Goal: Information Seeking & Learning: Get advice/opinions

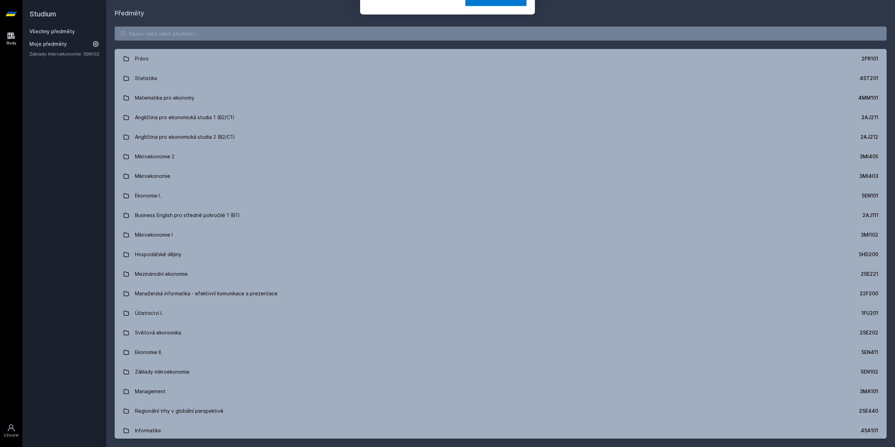
click at [500, 50] on button "Jasně, jsem pro" at bounding box center [495, 44] width 61 height 17
click at [436, 26] on div "[PERSON_NAME] dostávat tipy ohledně studia, nových testů, hodnocení učitelů a p…" at bounding box center [447, 31] width 895 height 62
click at [433, 30] on input "search" at bounding box center [501, 34] width 772 height 14
click at [182, 35] on input "search" at bounding box center [501, 34] width 772 height 14
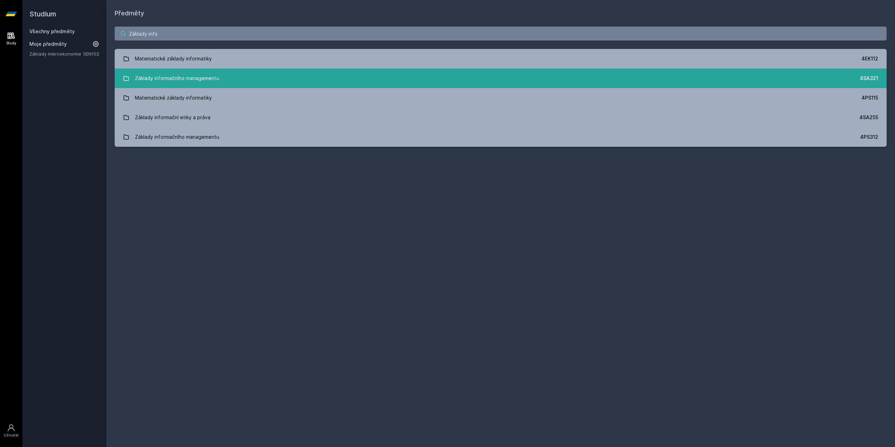
type input "Základy info"
click at [211, 79] on div "Základy informačního managementu" at bounding box center [177, 78] width 84 height 14
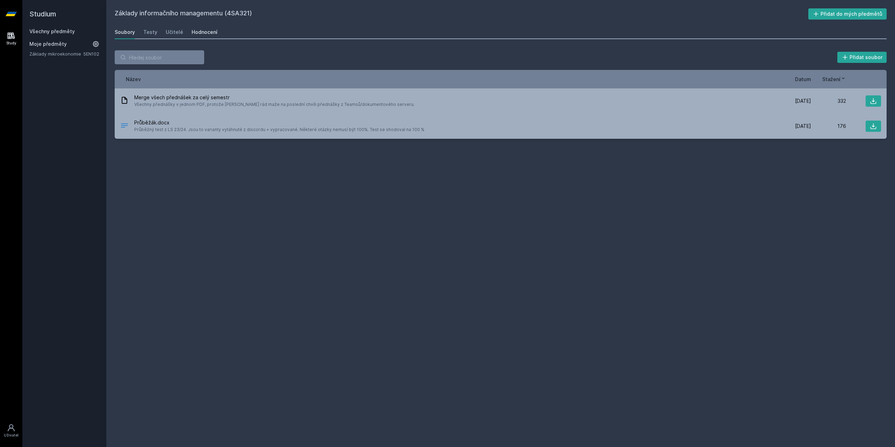
click at [197, 27] on link "Hodnocení" at bounding box center [205, 32] width 26 height 14
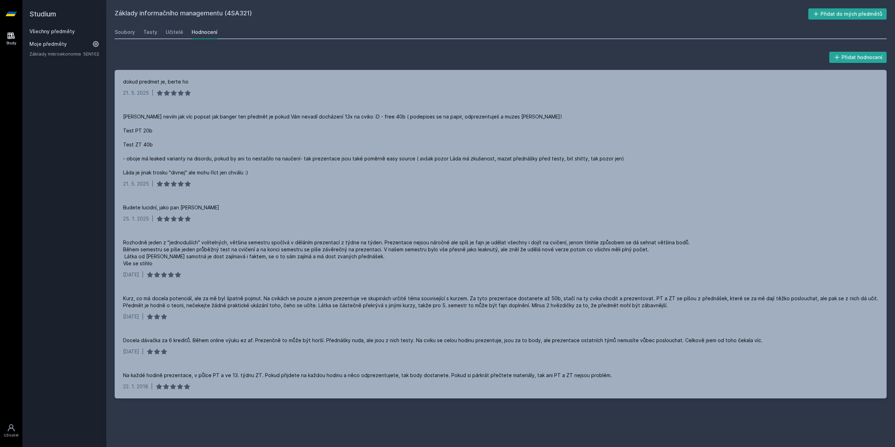
click at [53, 30] on link "Všechny předměty" at bounding box center [51, 31] width 45 height 6
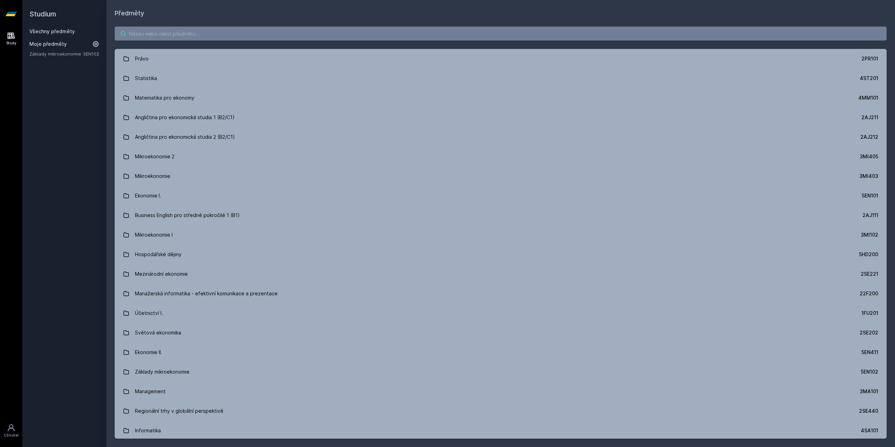
click at [216, 36] on input "search" at bounding box center [501, 34] width 772 height 14
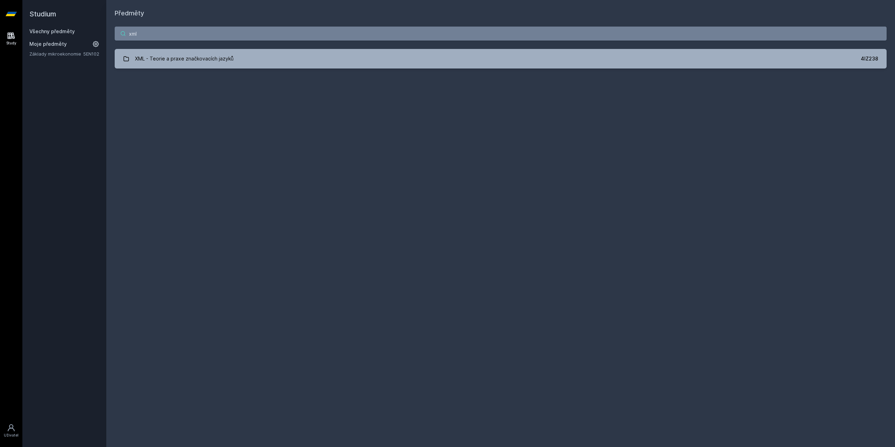
type input "xml"
click at [186, 47] on div "xml XML - Teorie a praxe značkovacích jazyků 4IZ238 Jejda, něco se pokazilo." at bounding box center [500, 47] width 789 height 59
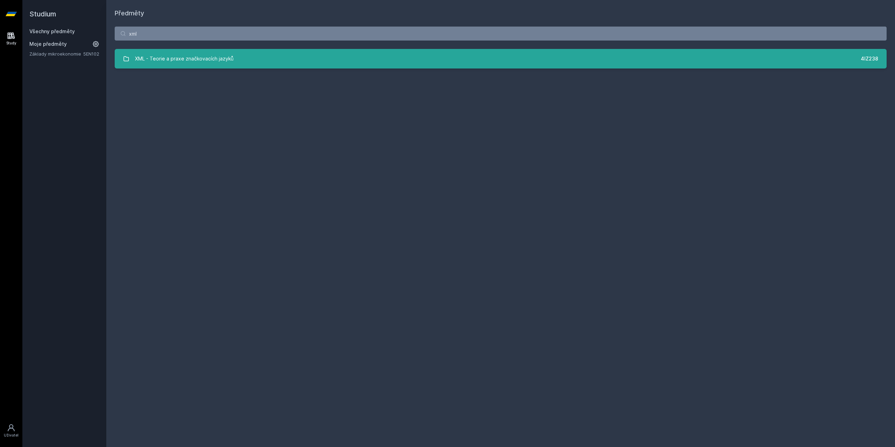
click at [199, 55] on div "XML - Teorie a praxe značkovacích jazyků" at bounding box center [184, 59] width 99 height 14
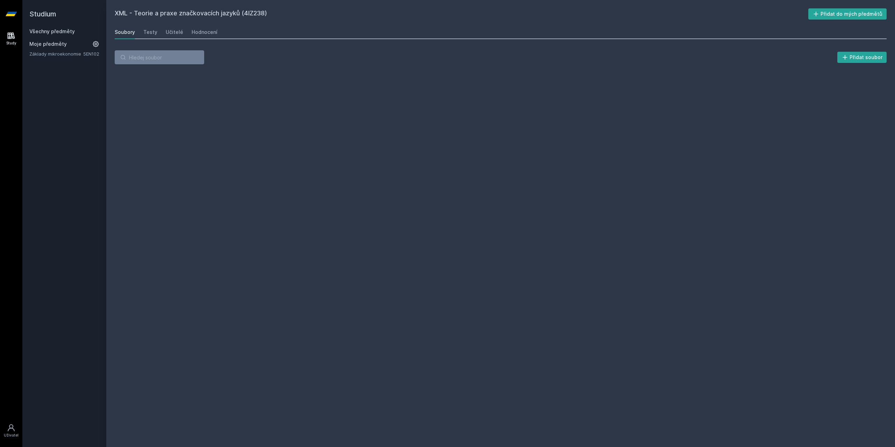
click at [185, 27] on div "Soubory Testy Učitelé Hodnocení" at bounding box center [501, 32] width 772 height 14
click at [193, 30] on div "Hodnocení" at bounding box center [205, 32] width 26 height 7
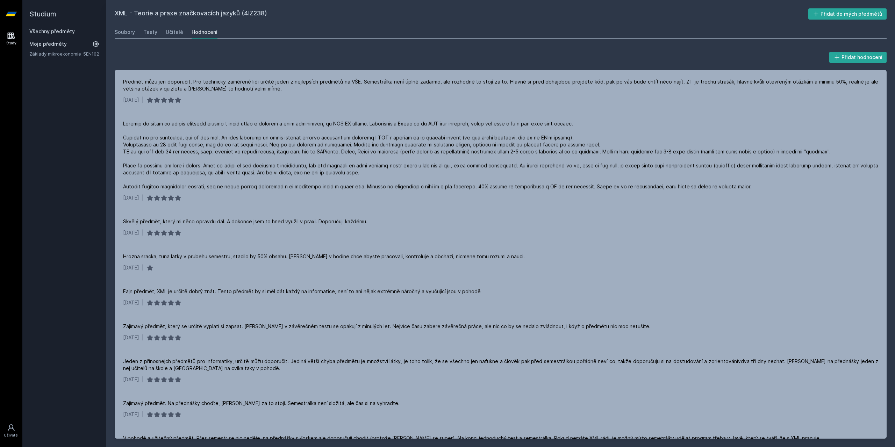
click at [69, 29] on link "Všechny předměty" at bounding box center [51, 31] width 45 height 6
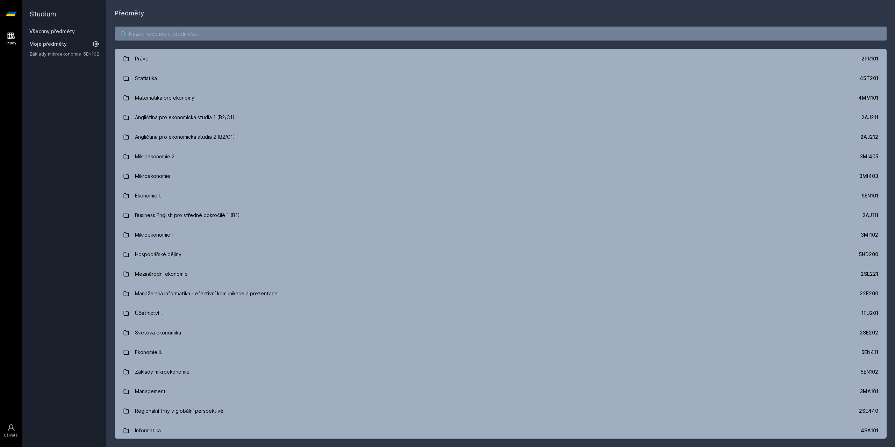
click at [191, 37] on input "search" at bounding box center [501, 34] width 772 height 14
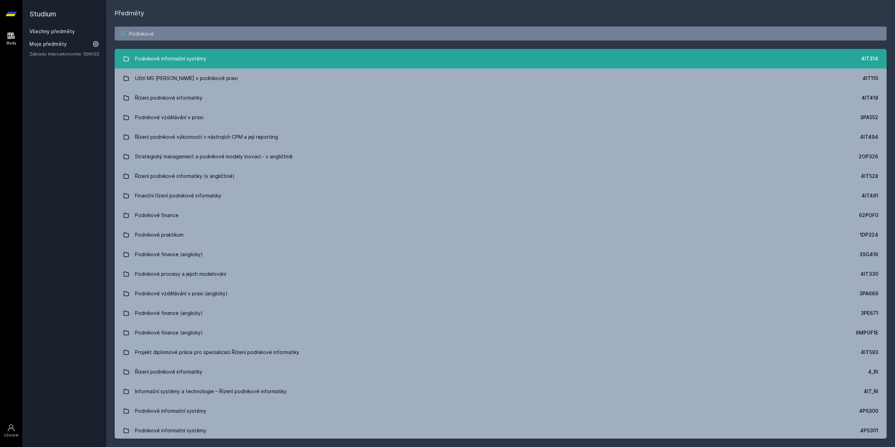
type input "Podnikové"
click at [252, 63] on link "Podnikové informační systémy 4IT314" at bounding box center [501, 59] width 772 height 20
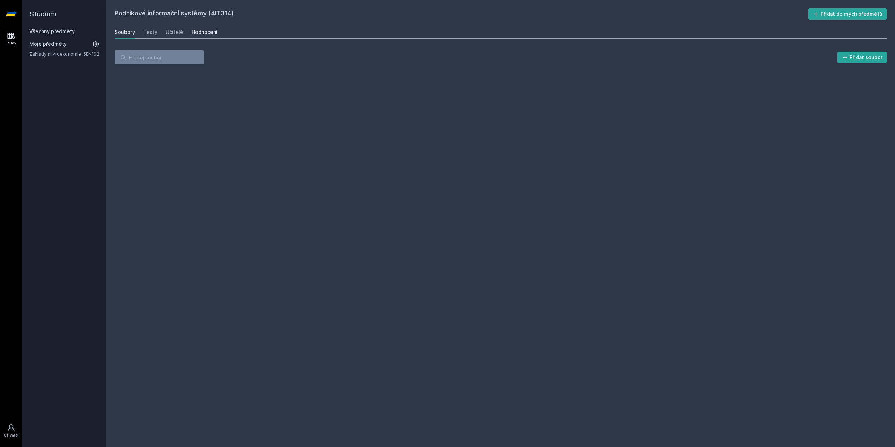
click at [209, 30] on div "Hodnocení" at bounding box center [205, 32] width 26 height 7
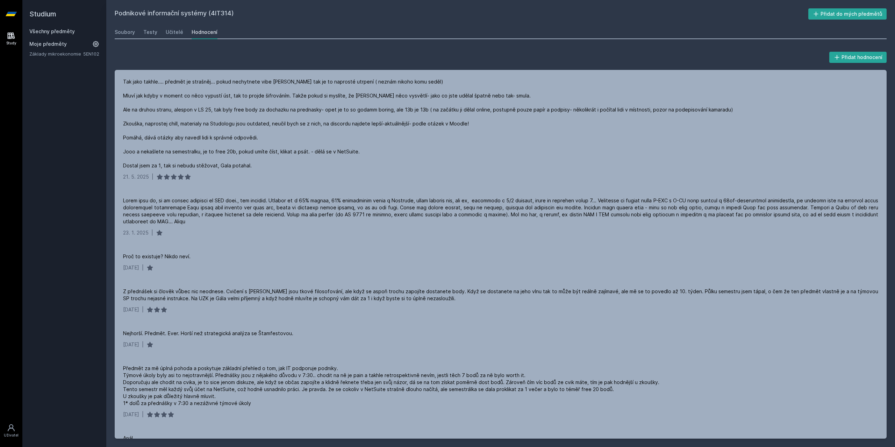
click at [57, 33] on link "Všechny předměty" at bounding box center [51, 31] width 45 height 6
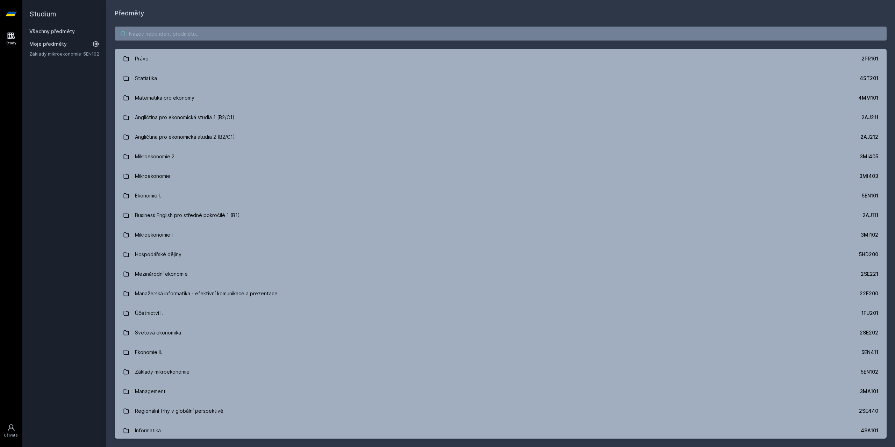
click at [185, 30] on input "search" at bounding box center [501, 34] width 772 height 14
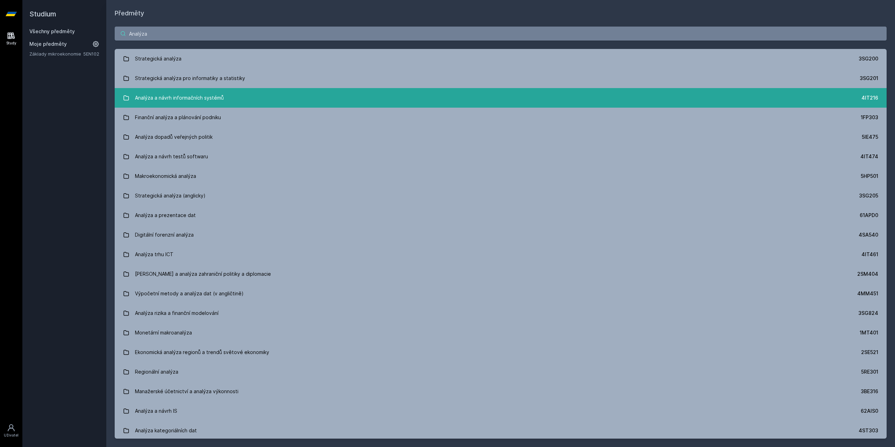
type input "Analýza"
click at [211, 98] on div "Analýza a návrh informačních systémů" at bounding box center [179, 98] width 89 height 14
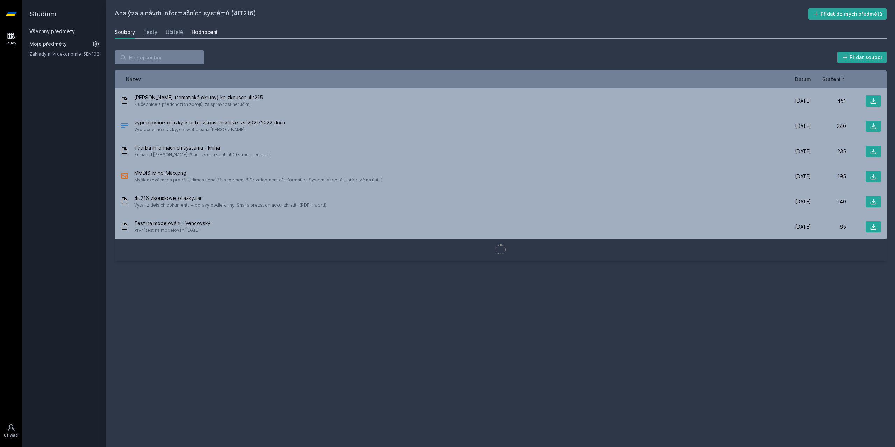
click at [213, 32] on div "Hodnocení" at bounding box center [205, 32] width 26 height 7
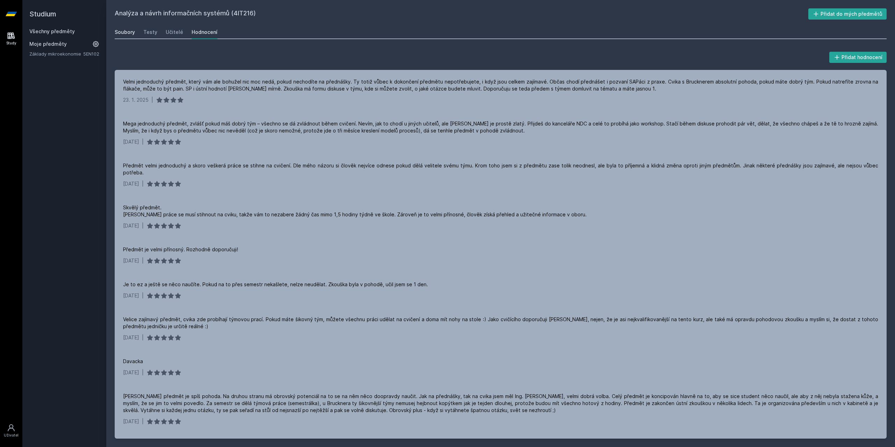
click at [128, 31] on div "Soubory" at bounding box center [125, 32] width 20 height 7
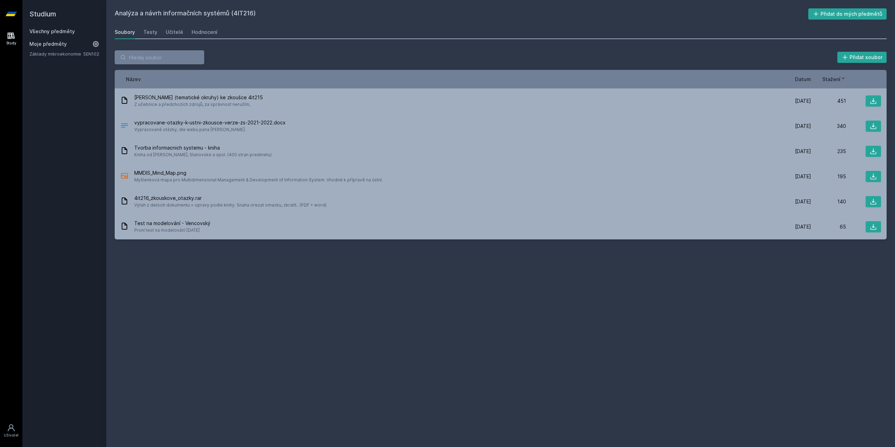
click at [73, 32] on link "Všechny předměty" at bounding box center [51, 31] width 45 height 6
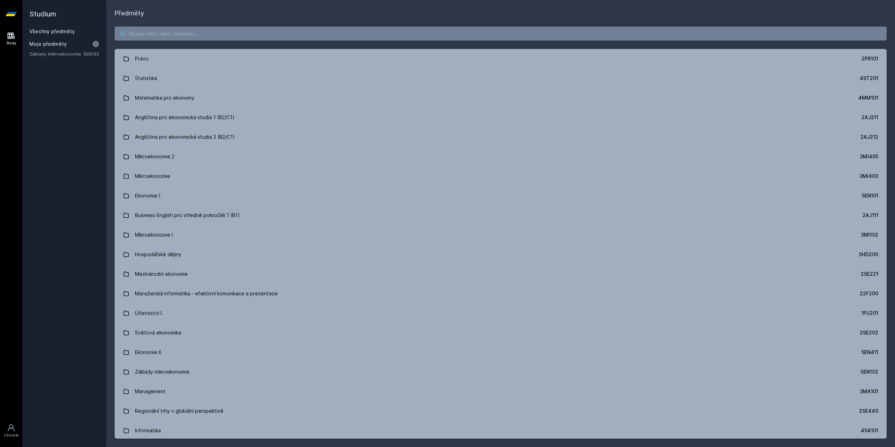
click at [195, 34] on input "search" at bounding box center [501, 34] width 772 height 14
type input "b"
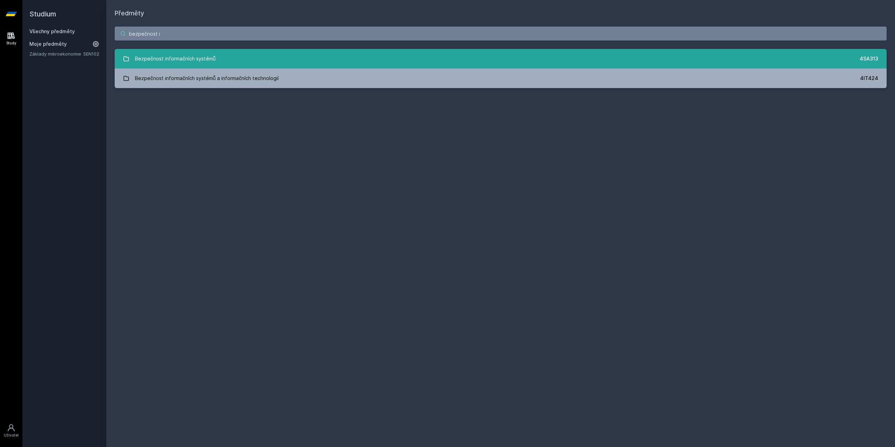
type input "bezpečnost i"
click at [170, 64] on div "Bezpečnost informačních systémů" at bounding box center [175, 59] width 81 height 14
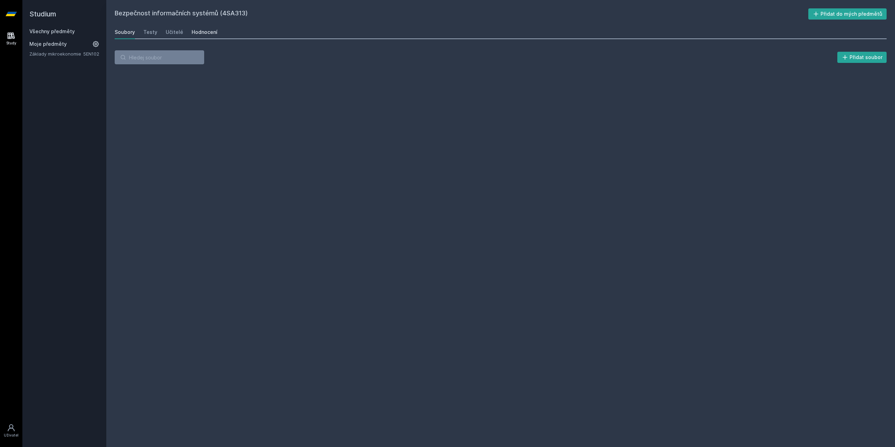
click at [197, 33] on div "Hodnocení" at bounding box center [205, 32] width 26 height 7
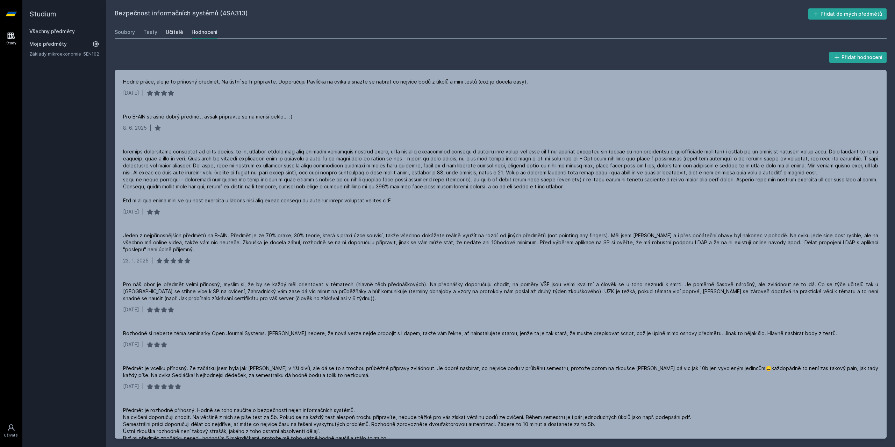
click at [175, 27] on link "Učitelé" at bounding box center [174, 32] width 17 height 14
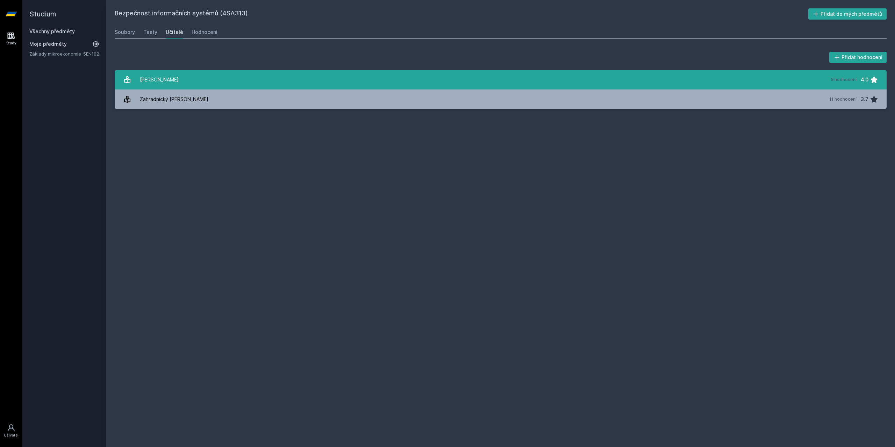
click at [176, 82] on link "[PERSON_NAME] 5 hodnocení 4.0" at bounding box center [501, 80] width 772 height 20
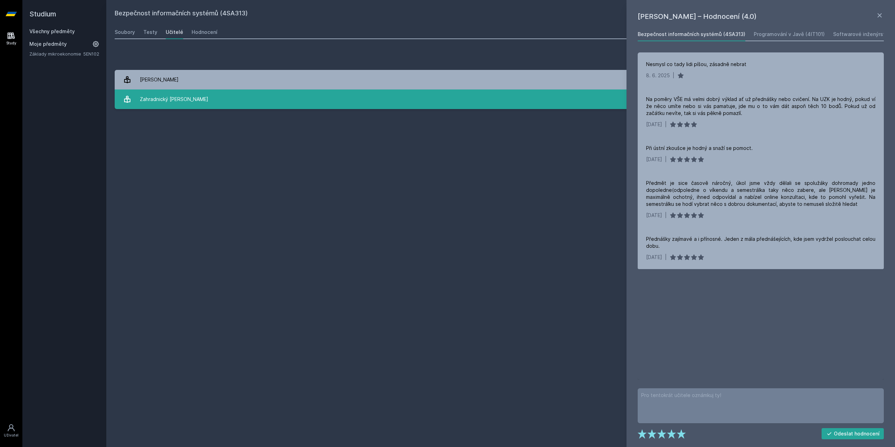
click at [175, 96] on div "Zahradnický [PERSON_NAME]" at bounding box center [174, 99] width 69 height 14
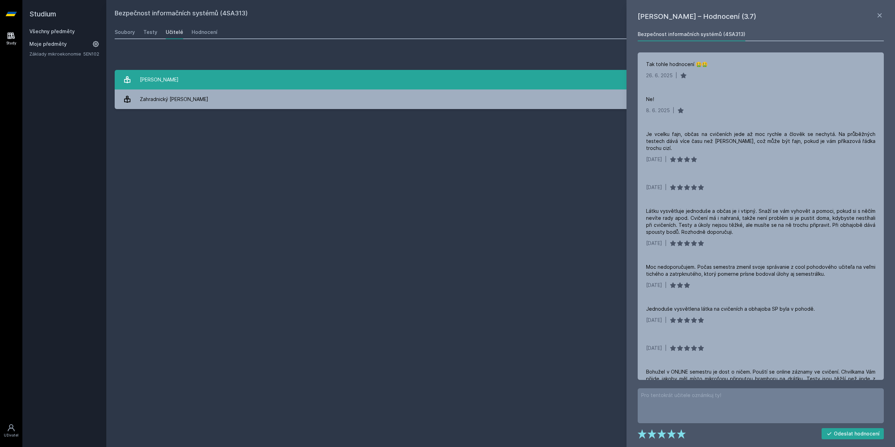
click at [174, 82] on div "[PERSON_NAME]" at bounding box center [159, 80] width 39 height 14
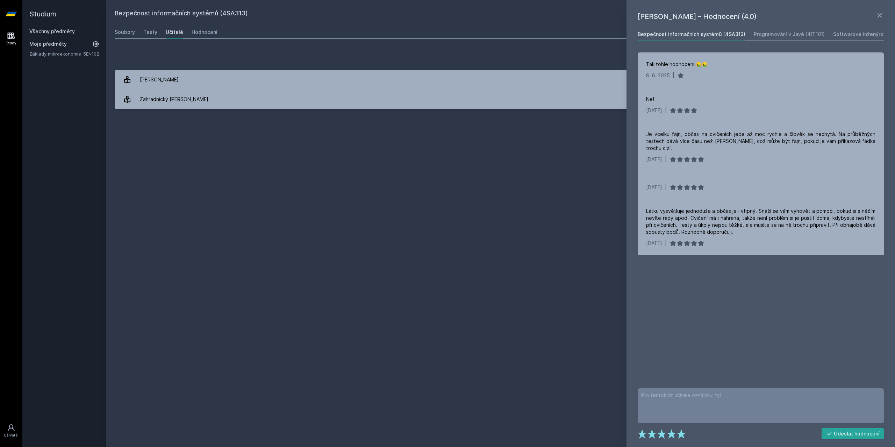
click at [875, 19] on h1 "[PERSON_NAME] – Hodnocení (4.0)" at bounding box center [757, 16] width 238 height 10
click at [879, 13] on icon at bounding box center [879, 15] width 8 height 8
